Goal: Task Accomplishment & Management: Use online tool/utility

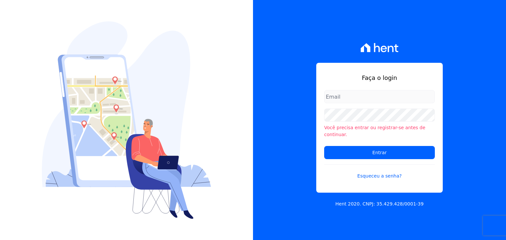
type input "henrique.campos@priori.com.vc"
click at [393, 156] on form "henrique.campos@priori.com.vc Você precisa entrar ou registrar-se antes de cont…" at bounding box center [379, 138] width 111 height 97
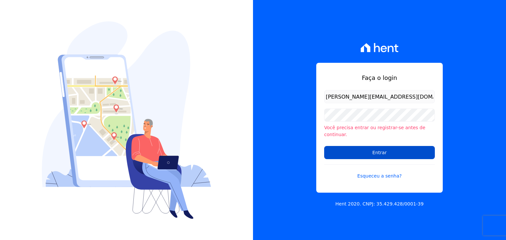
click at [372, 150] on input "Entrar" at bounding box center [379, 152] width 111 height 13
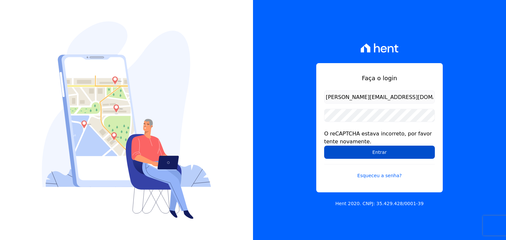
click at [381, 155] on input "Entrar" at bounding box center [379, 152] width 111 height 13
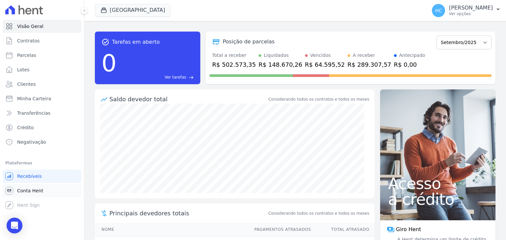
click at [36, 190] on span "Conta Hent" at bounding box center [30, 191] width 26 height 7
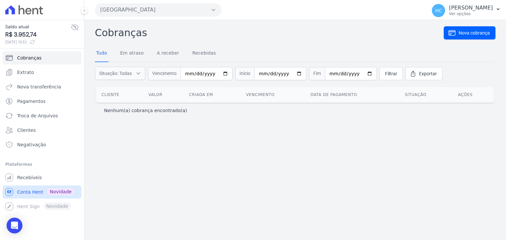
click at [38, 190] on span "Conta Hent" at bounding box center [30, 192] width 26 height 7
click at [40, 89] on span "Nova transferência" at bounding box center [39, 87] width 44 height 7
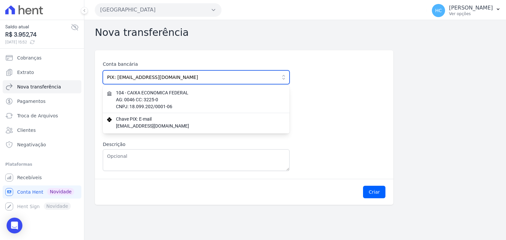
click at [240, 79] on input "PIX: [EMAIL_ADDRESS][DOMAIN_NAME]" at bounding box center [196, 77] width 187 height 14
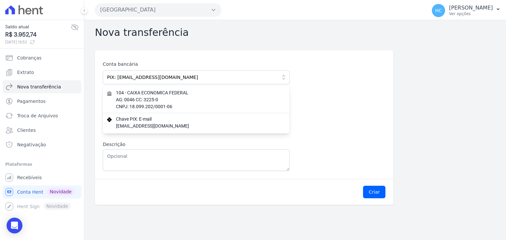
click at [395, 133] on div "Conta bancária PIX: [EMAIL_ADDRESS][DOMAIN_NAME] 104 - CAIXA ECONOMICA FEDERAL …" at bounding box center [295, 127] width 400 height 155
click at [335, 119] on div "Conta bancária PIX: [EMAIL_ADDRESS][DOMAIN_NAME] 104 - CAIXA ECONOMICA FEDERAL …" at bounding box center [244, 116] width 283 height 110
click at [320, 149] on div "Conta bancária PIX: [EMAIL_ADDRESS][DOMAIN_NAME] 104 - CAIXA ECONOMICA FEDERAL …" at bounding box center [244, 116] width 283 height 110
click at [284, 75] on icon "button" at bounding box center [283, 77] width 7 height 7
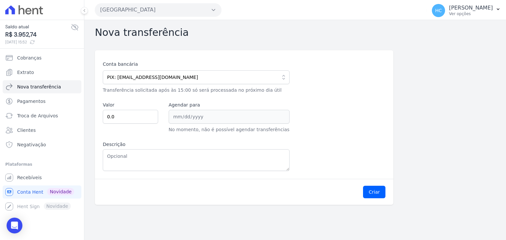
click at [342, 78] on div "Conta bancária PIX: [EMAIL_ADDRESS][DOMAIN_NAME] 104 - CAIXA ECONOMICA FEDERAL …" at bounding box center [244, 116] width 283 height 110
click at [119, 133] on div "Conta bancária PIX: [EMAIL_ADDRESS][DOMAIN_NAME] 104 - CAIXA ECONOMICA FEDERAL …" at bounding box center [244, 116] width 283 height 110
click at [212, 144] on label "Descrição" at bounding box center [196, 144] width 187 height 7
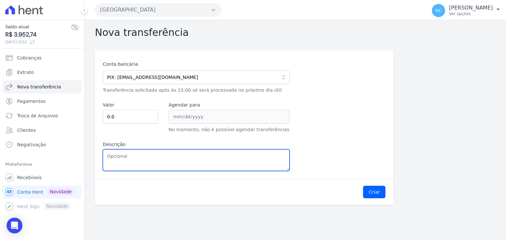
click at [212, 150] on textarea "Descrição" at bounding box center [196, 161] width 187 height 22
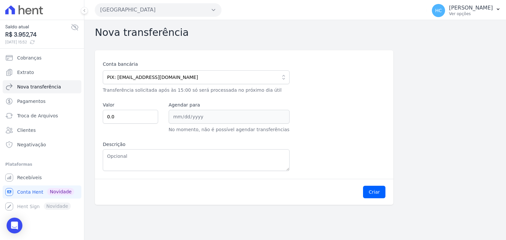
click at [176, 4] on button "[GEOGRAPHIC_DATA]" at bounding box center [158, 9] width 126 height 13
click at [274, 22] on div "Nova transferência Conta bancária PIX: [EMAIL_ADDRESS][DOMAIN_NAME] 104 - CAIXA…" at bounding box center [295, 130] width 422 height 220
